Goal: Information Seeking & Learning: Learn about a topic

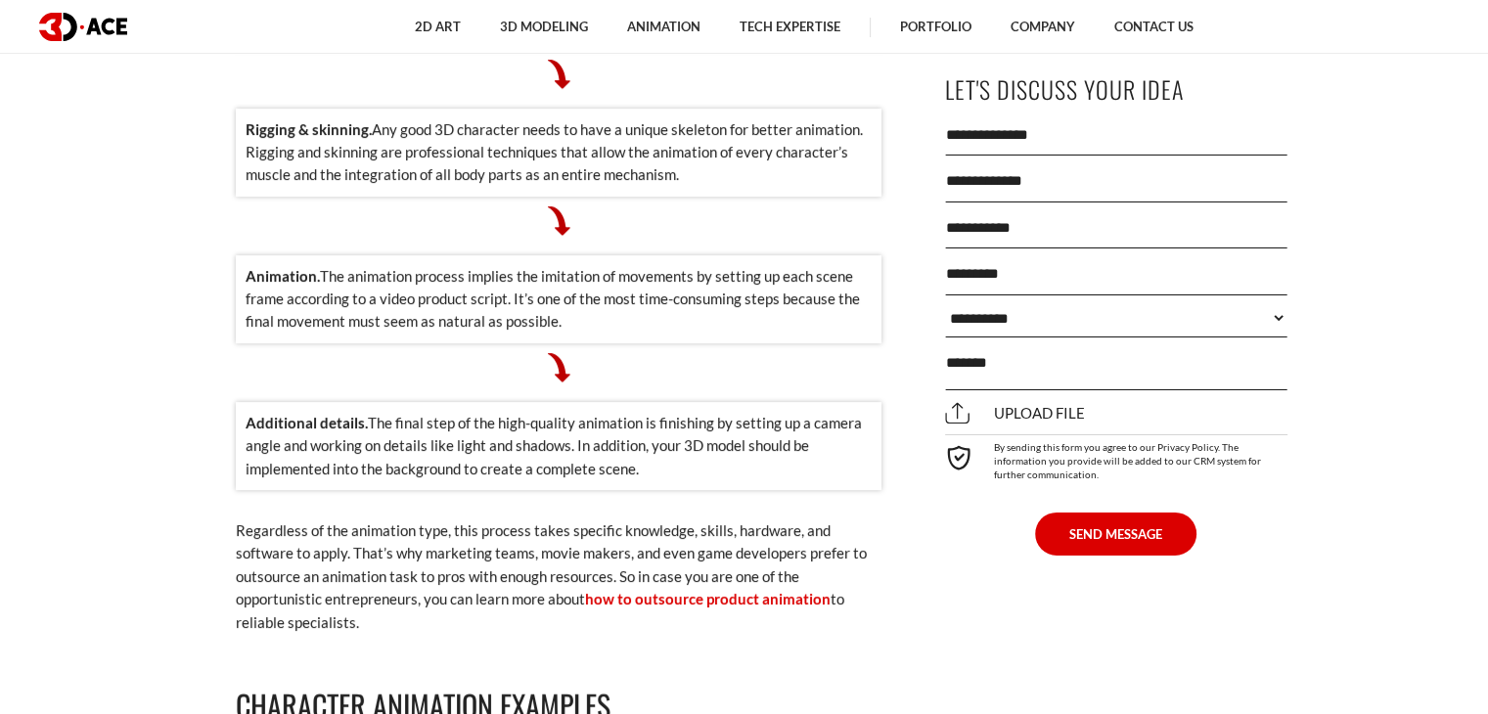
scroll to position [9536, 0]
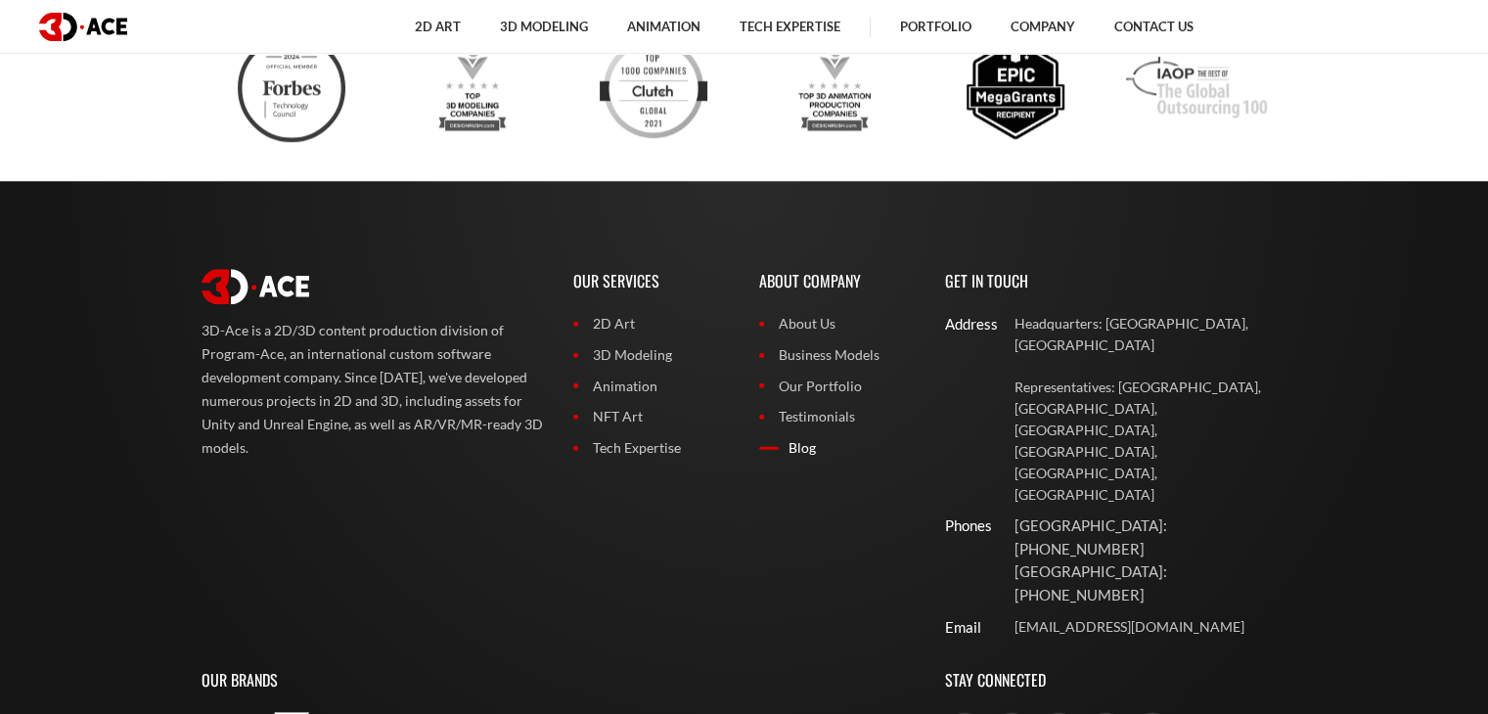
click at [784, 437] on link "Blog" at bounding box center [837, 448] width 157 height 22
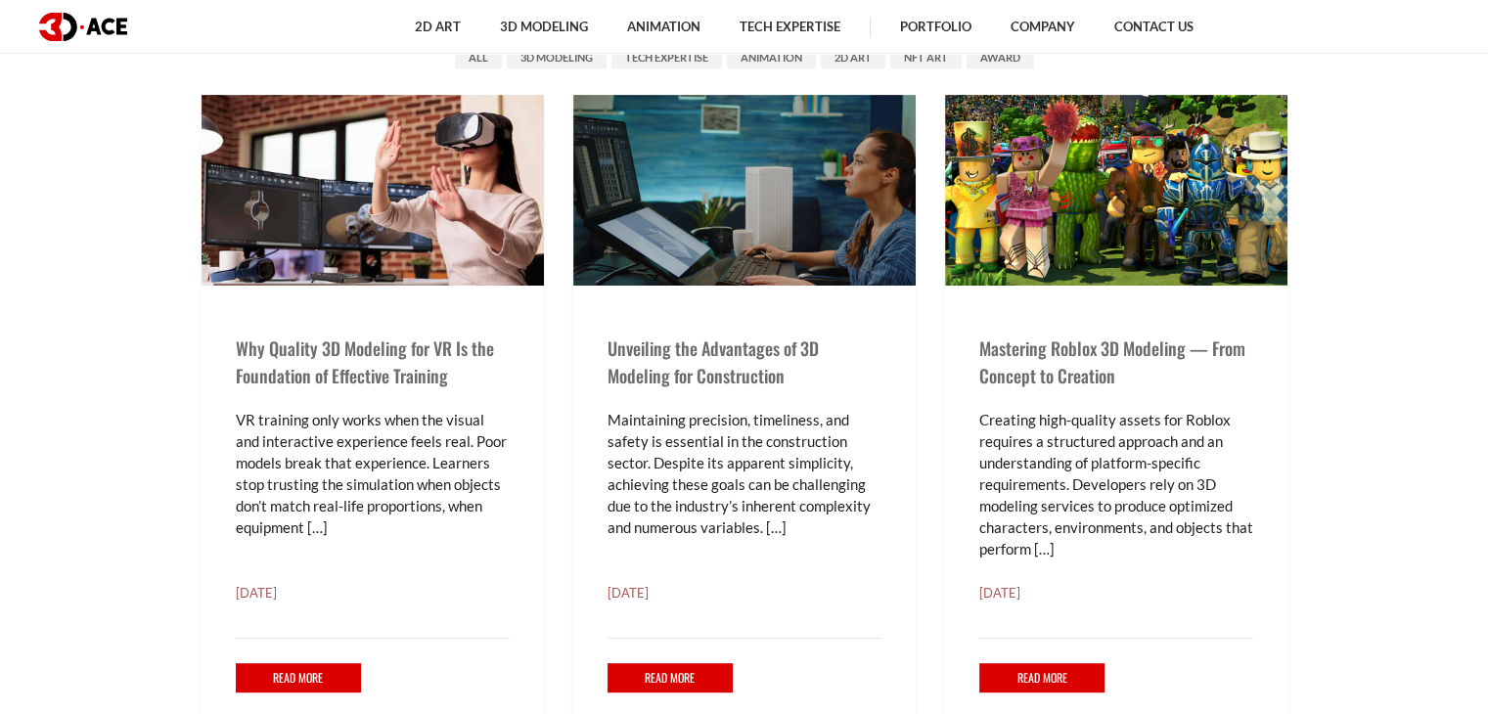
scroll to position [685, 0]
